Goal: Find specific page/section: Find specific page/section

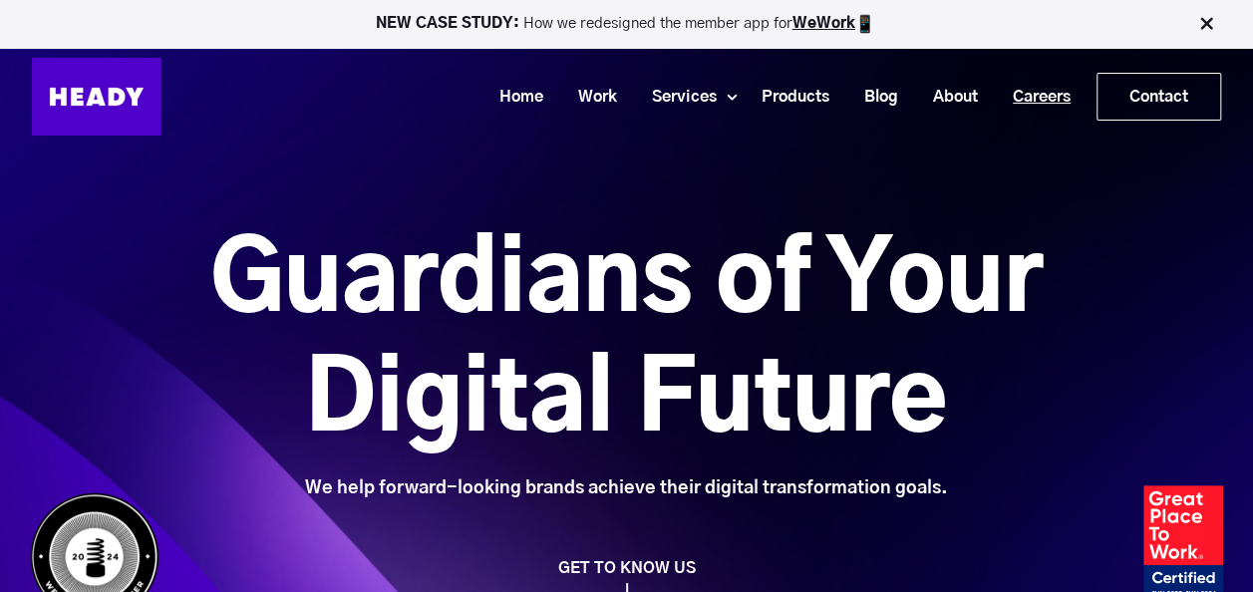
click at [1037, 95] on link "Careers" at bounding box center [1034, 97] width 93 height 37
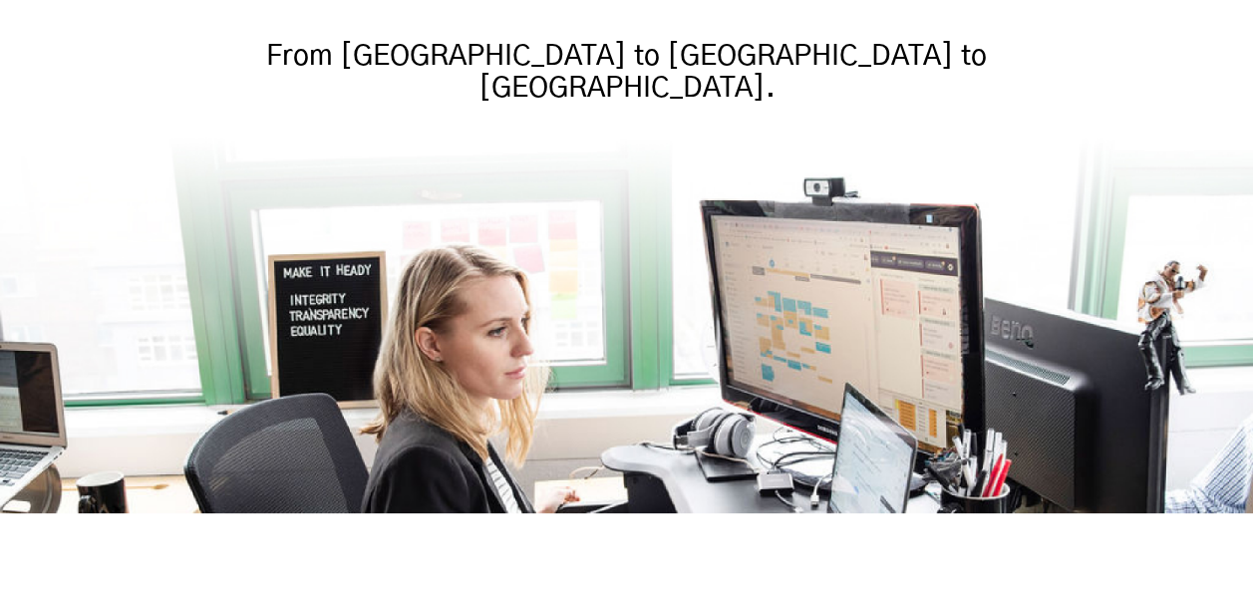
scroll to position [823, 0]
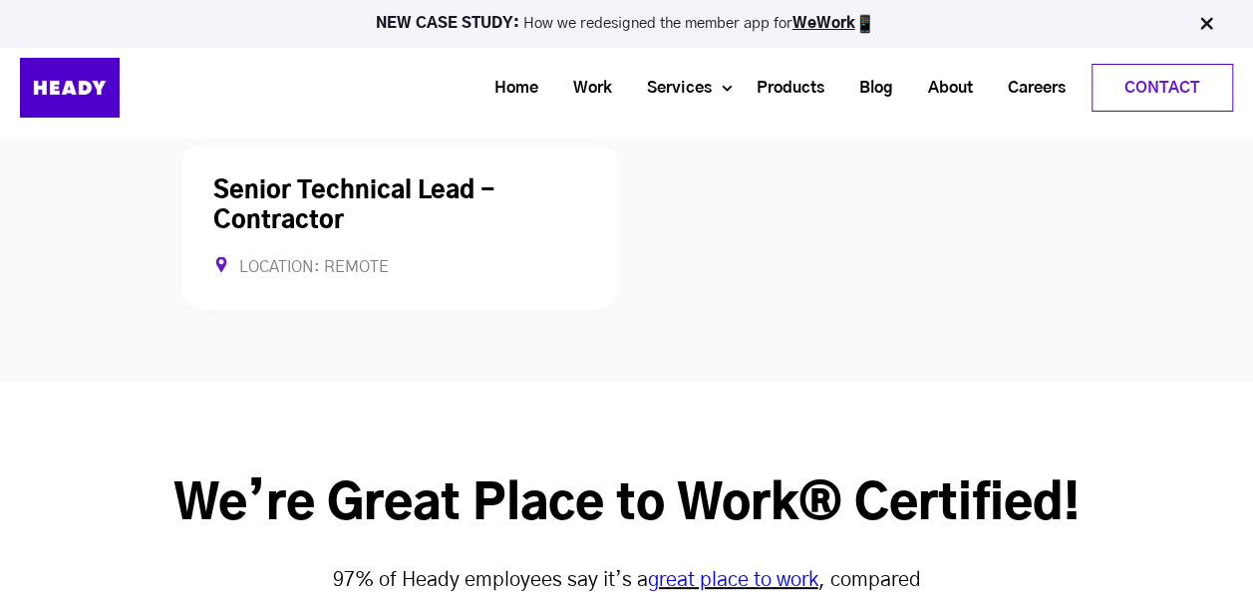
scroll to position [5387, 0]
